Goal: Task Accomplishment & Management: Manage account settings

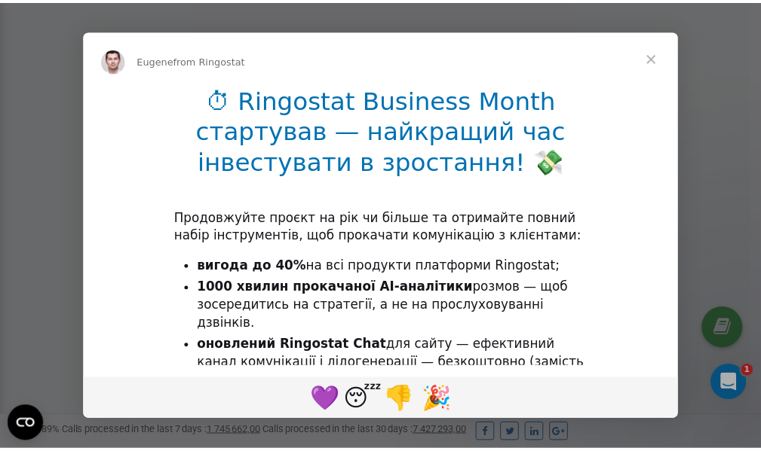
scroll to position [453, 0]
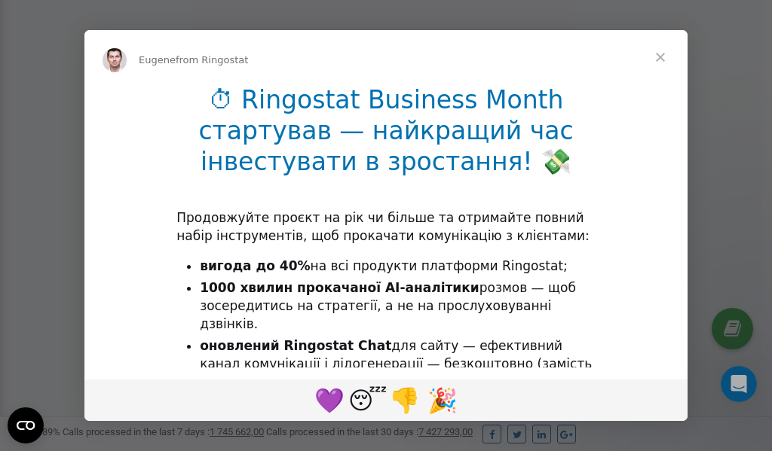
click at [661, 58] on span "Close" at bounding box center [660, 57] width 54 height 54
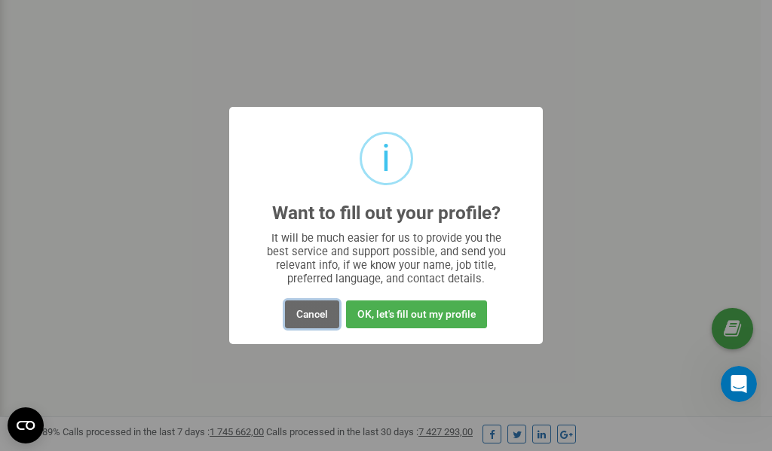
click at [301, 317] on button "Cancel" at bounding box center [312, 315] width 54 height 28
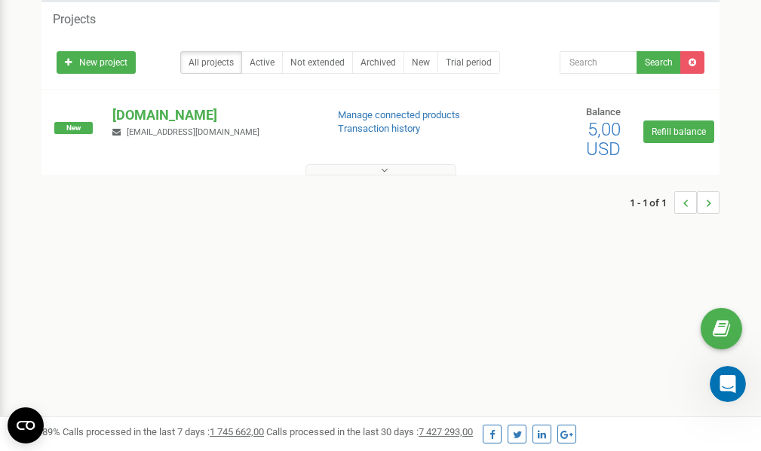
scroll to position [0, 0]
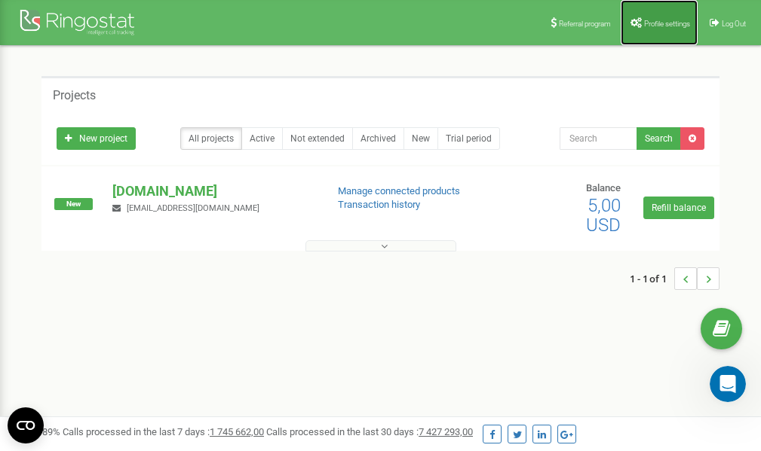
click at [654, 18] on link "Profile settings" at bounding box center [658, 22] width 77 height 45
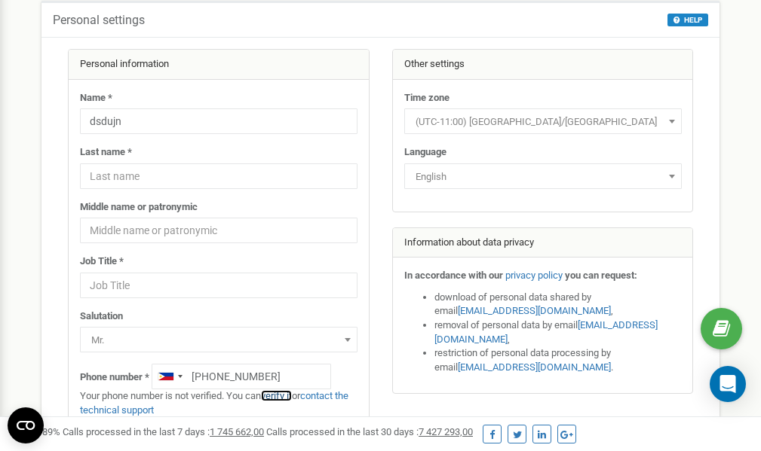
click at [285, 396] on link "verify it" at bounding box center [276, 395] width 31 height 11
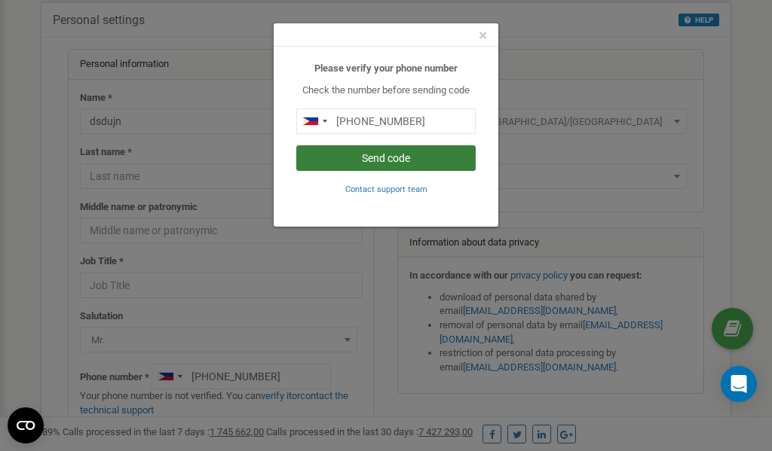
click at [383, 162] on button "Send code" at bounding box center [385, 158] width 179 height 26
